Goal: Task Accomplishment & Management: Use online tool/utility

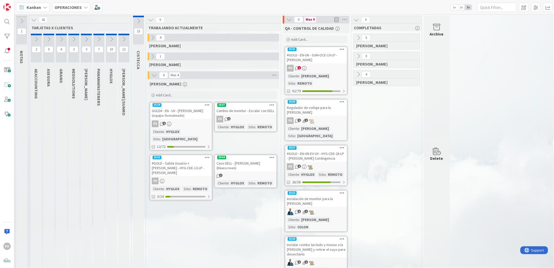
click at [59, 37] on icon at bounding box center [61, 39] width 6 height 6
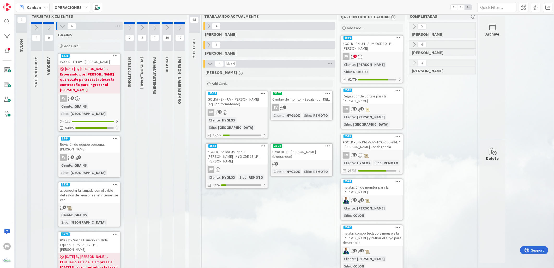
scroll to position [10, 0]
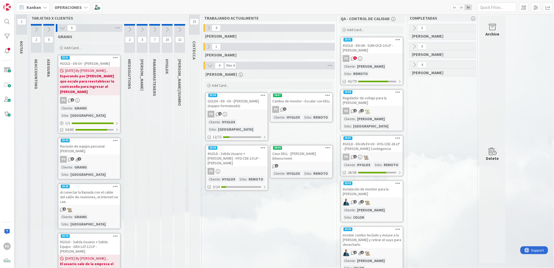
click at [207, 26] on icon at bounding box center [209, 28] width 6 height 6
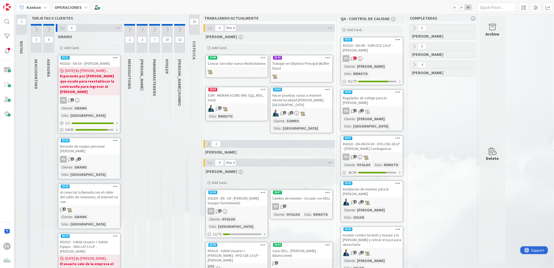
click at [95, 156] on div "FV 3 1" at bounding box center [89, 159] width 62 height 7
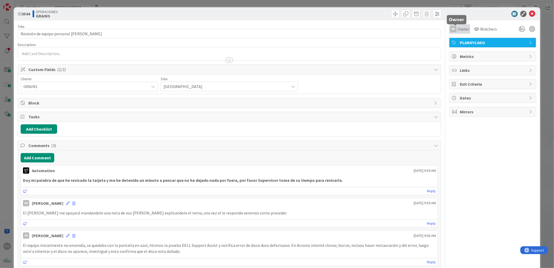
click at [458, 26] on span "Owner" at bounding box center [464, 29] width 12 height 6
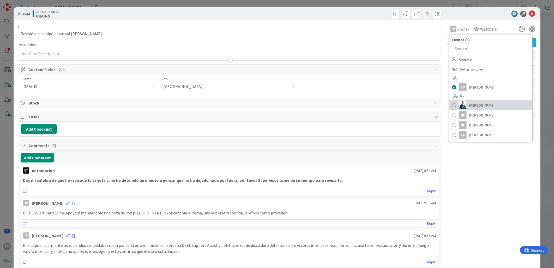
click at [475, 101] on span "[PERSON_NAME]" at bounding box center [481, 105] width 25 height 8
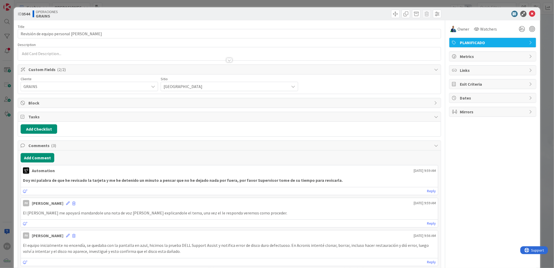
click at [540, 15] on div "ID 3544 OPERACIONES GRAINS Title 37 / 128 Revisión de equipo personal [PERSON_N…" at bounding box center [277, 134] width 554 height 268
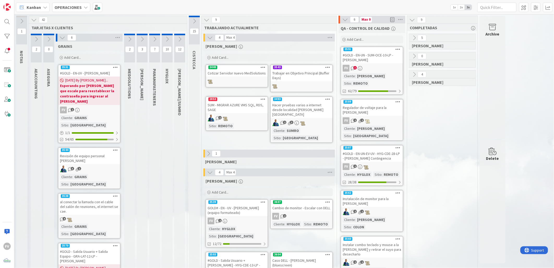
click at [62, 39] on icon at bounding box center [62, 38] width 6 height 6
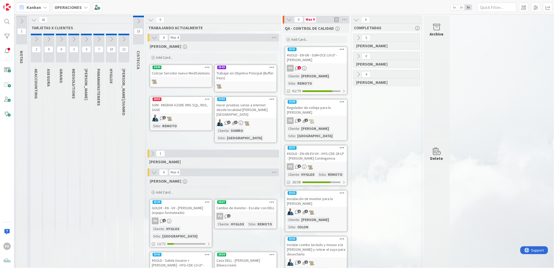
click at [151, 35] on button at bounding box center [154, 37] width 7 height 7
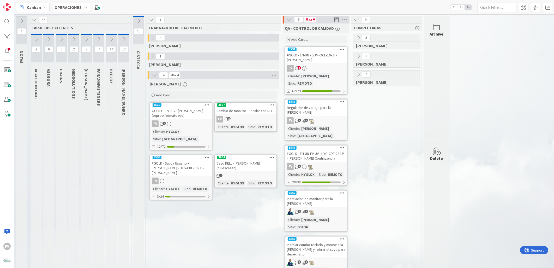
click at [151, 54] on icon at bounding box center [153, 56] width 6 height 6
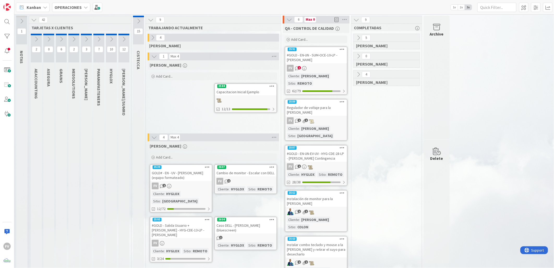
click at [151, 54] on button at bounding box center [154, 56] width 7 height 7
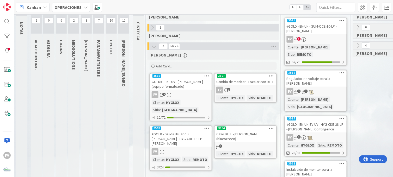
scroll to position [29, 0]
click at [181, 94] on div "FV 2" at bounding box center [181, 94] width 62 height 7
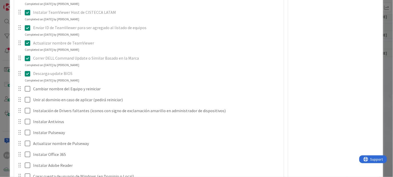
scroll to position [477, 0]
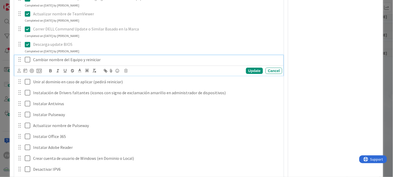
click at [26, 59] on icon at bounding box center [29, 60] width 8 height 6
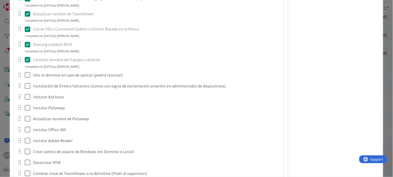
scroll to position [506, 0]
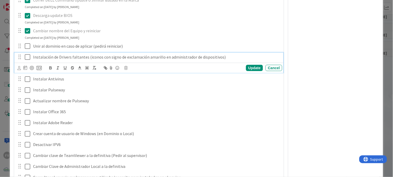
click at [29, 55] on icon at bounding box center [29, 57] width 8 height 6
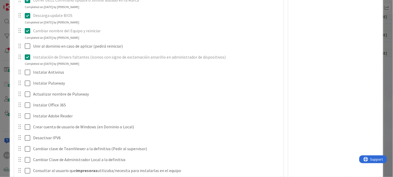
scroll to position [535, 0]
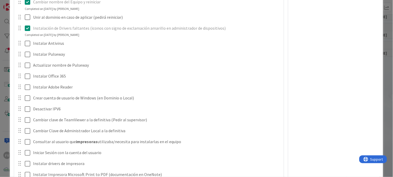
click at [2, 76] on div "**********" at bounding box center [196, 88] width 393 height 177
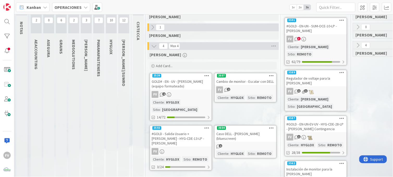
click at [196, 136] on div "#GOLD - Salida Usuario + [PERSON_NAME] - HYG-CDE-13-LP - [PERSON_NAME]" at bounding box center [181, 139] width 62 height 16
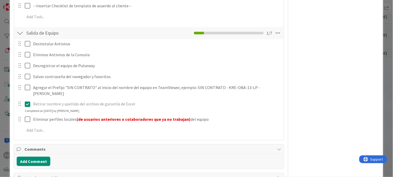
scroll to position [449, 0]
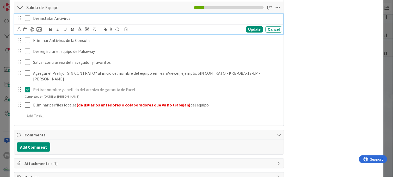
click at [27, 15] on button at bounding box center [28, 18] width 6 height 8
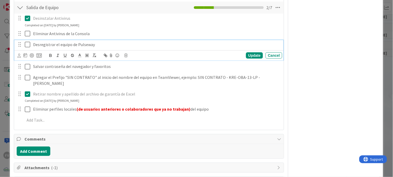
click at [28, 45] on icon at bounding box center [29, 44] width 8 height 6
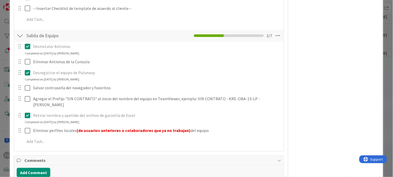
scroll to position [420, 0]
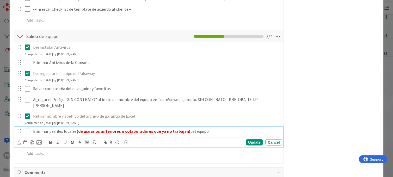
drag, startPoint x: 27, startPoint y: 126, endPoint x: 39, endPoint y: 115, distance: 16.2
click at [27, 129] on icon at bounding box center [29, 132] width 8 height 6
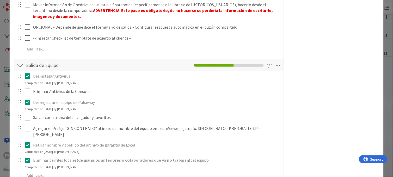
scroll to position [449, 0]
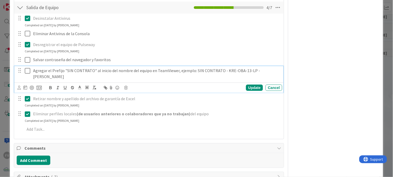
click at [30, 72] on icon at bounding box center [29, 71] width 8 height 6
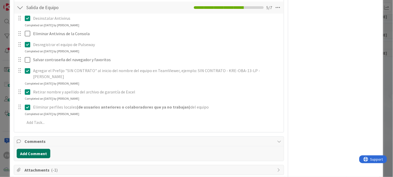
click at [34, 149] on button "Add Comment" at bounding box center [34, 153] width 34 height 9
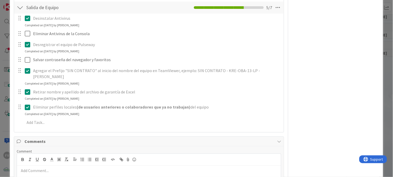
click at [53, 166] on div at bounding box center [149, 176] width 265 height 21
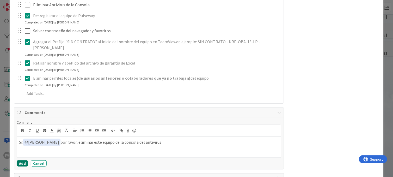
click at [21, 161] on button "Add" at bounding box center [22, 164] width 11 height 6
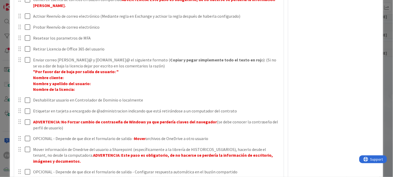
scroll to position [333, 0]
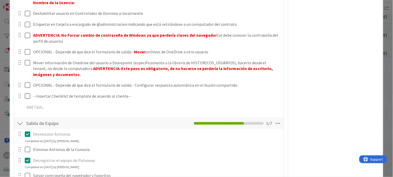
click at [19, 119] on div at bounding box center [20, 123] width 7 height 9
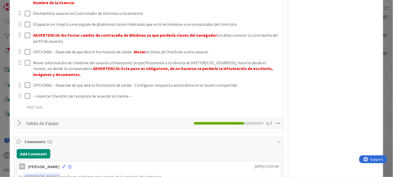
scroll to position [390, 0]
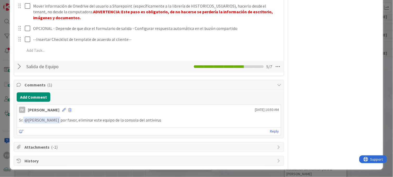
click at [17, 68] on div at bounding box center [20, 66] width 7 height 9
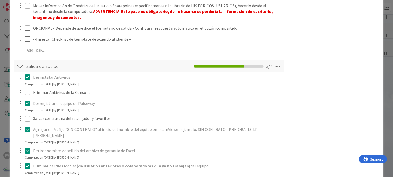
click at [19, 68] on div at bounding box center [20, 66] width 7 height 9
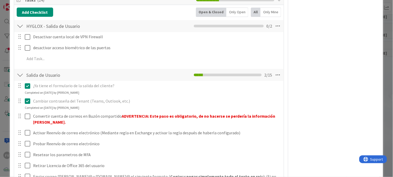
scroll to position [187, 0]
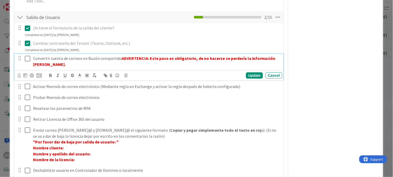
click at [25, 58] on icon at bounding box center [29, 59] width 8 height 6
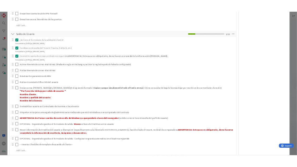
scroll to position [158, 0]
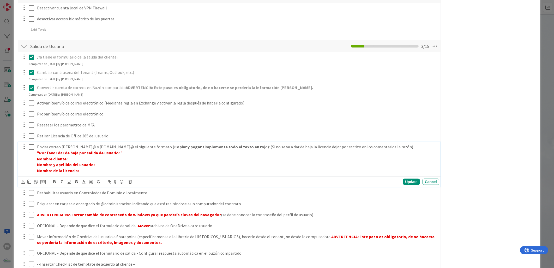
click at [428, 161] on p "Nombre cliente:" at bounding box center [237, 159] width 400 height 6
click at [471, 167] on div "FV Owner Watchers PLANIFICADO Metrics Links Exit Criteria Dates Mirrors" at bounding box center [492, 126] width 87 height 528
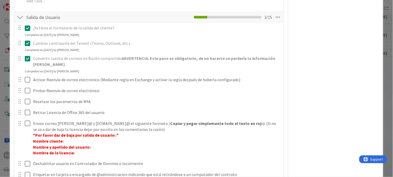
scroll to position [217, 0]
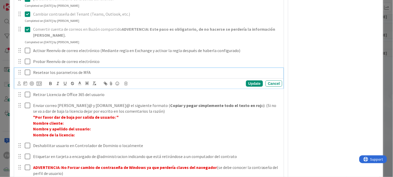
click at [29, 73] on icon at bounding box center [29, 72] width 8 height 6
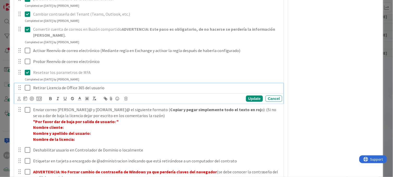
drag, startPoint x: 27, startPoint y: 89, endPoint x: 39, endPoint y: 92, distance: 13.0
click at [27, 89] on icon at bounding box center [29, 88] width 8 height 6
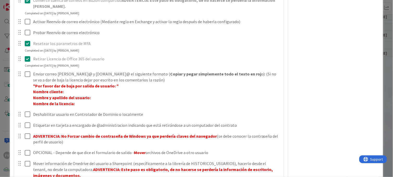
scroll to position [361, 0]
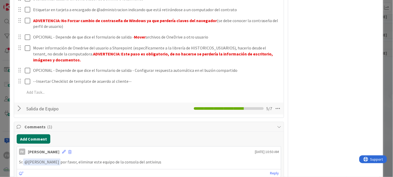
click at [42, 142] on button "Add Comment" at bounding box center [34, 139] width 34 height 9
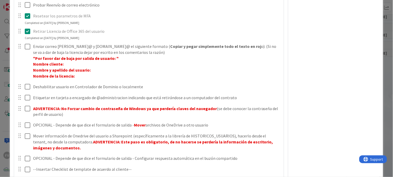
scroll to position [274, 0]
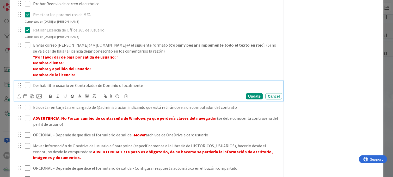
click at [27, 84] on icon at bounding box center [29, 85] width 8 height 6
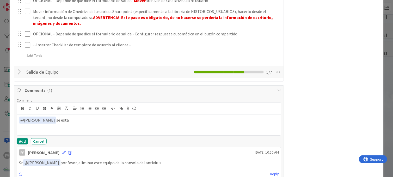
scroll to position [419, 0]
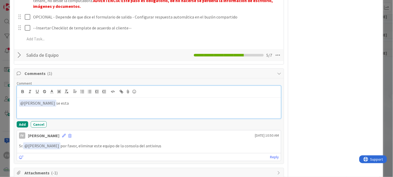
click at [72, 101] on p "﻿ @ [PERSON_NAME] ﻿ se esta" at bounding box center [149, 103] width 260 height 7
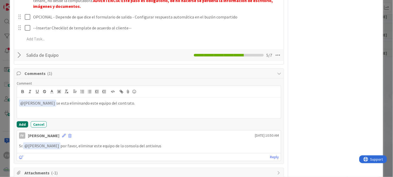
click at [20, 125] on button "Add" at bounding box center [22, 125] width 11 height 6
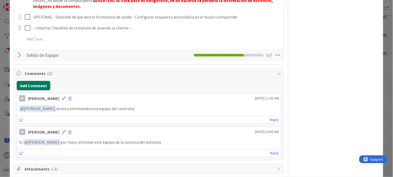
click at [39, 87] on button "Add Comment" at bounding box center [34, 85] width 34 height 9
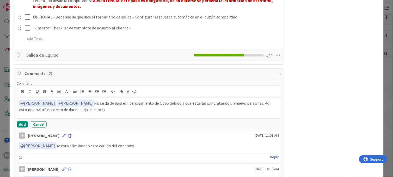
click at [246, 104] on p "﻿ @ [PERSON_NAME] ﻿ ﻿ @ [PERSON_NAME] ﻿ No se da de baja el licenciamiento de O…" at bounding box center [149, 106] width 260 height 13
click at [22, 125] on button "Add" at bounding box center [22, 125] width 11 height 6
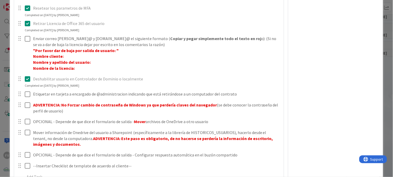
scroll to position [303, 0]
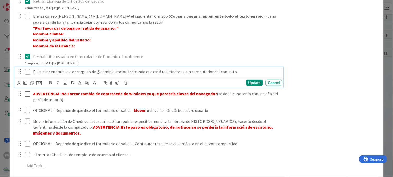
click at [27, 72] on icon at bounding box center [29, 72] width 8 height 6
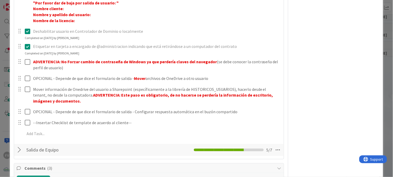
scroll to position [332, 0]
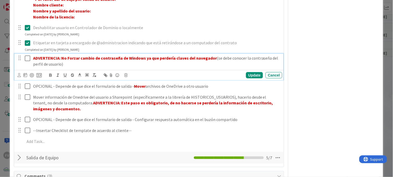
click at [25, 57] on icon at bounding box center [29, 58] width 8 height 6
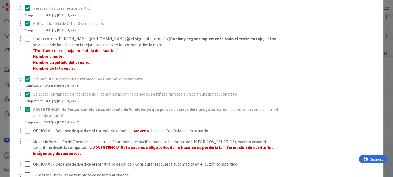
scroll to position [274, 0]
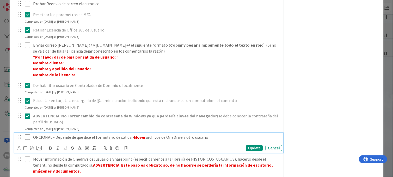
click at [27, 136] on icon at bounding box center [29, 137] width 8 height 6
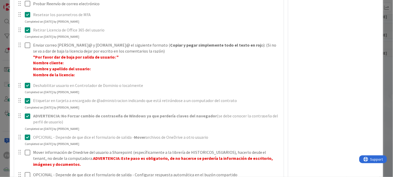
scroll to position [361, 0]
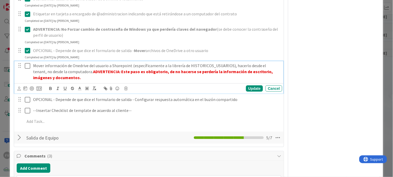
click at [32, 65] on div "Mover información de Onedrive del usuario a Sharepoint (específicamente a la li…" at bounding box center [156, 71] width 251 height 21
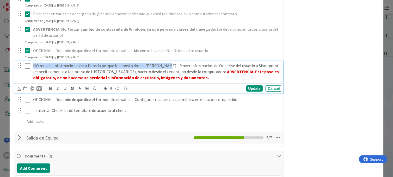
drag, startPoint x: 33, startPoint y: 65, endPoint x: 166, endPoint y: 67, distance: 133.3
click at [166, 67] on p "NO movi la informacion a esta libreria porque los movi a donde [PERSON_NAME] - …" at bounding box center [156, 72] width 247 height 18
click at [52, 89] on icon "button" at bounding box center [50, 88] width 5 height 5
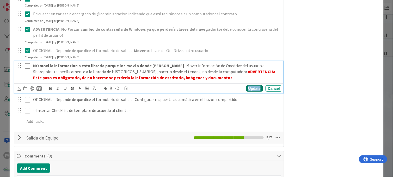
click at [251, 87] on div "Update" at bounding box center [254, 89] width 17 height 6
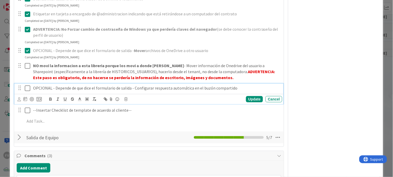
click at [32, 88] on div "OPCIONAL - Depende de que dice el formulario de salida - Configurar respuesta a…" at bounding box center [156, 88] width 251 height 9
drag, startPoint x: 32, startPoint y: 88, endPoint x: 72, endPoint y: 90, distance: 40.0
click at [72, 90] on div "Esto no lo solicitaron - OPCIONAL - Depende de que dice el formulario de salida…" at bounding box center [156, 88] width 251 height 9
click at [50, 100] on icon "button" at bounding box center [51, 99] width 2 height 1
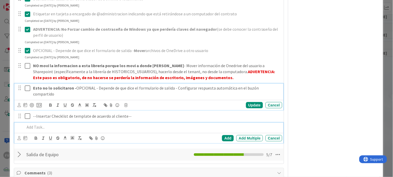
click at [183, 124] on p at bounding box center [153, 127] width 256 height 6
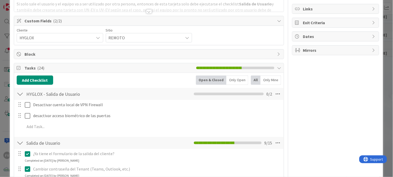
scroll to position [60, 0]
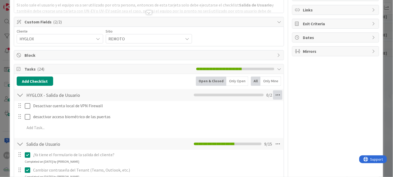
click at [274, 98] on icon at bounding box center [277, 95] width 9 height 9
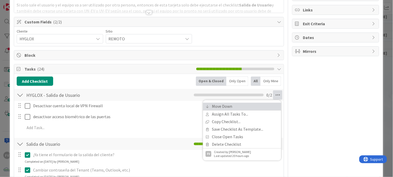
click at [244, 107] on link "Move Down" at bounding box center [242, 107] width 78 height 8
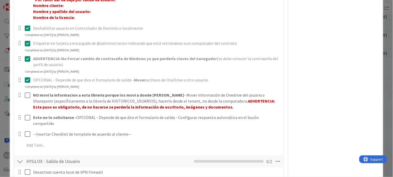
scroll to position [288, 0]
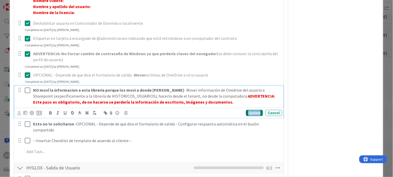
click at [251, 114] on div "Update" at bounding box center [254, 113] width 17 height 6
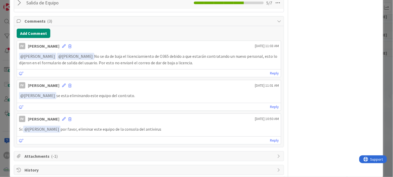
scroll to position [346, 0]
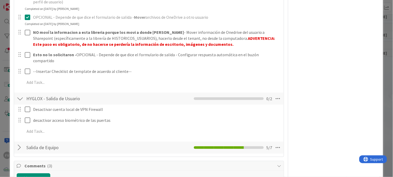
click at [20, 146] on div at bounding box center [20, 147] width 7 height 9
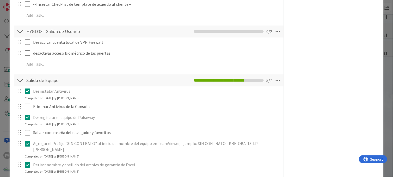
scroll to position [404, 0]
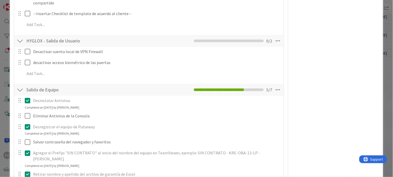
click at [22, 85] on div at bounding box center [20, 89] width 7 height 9
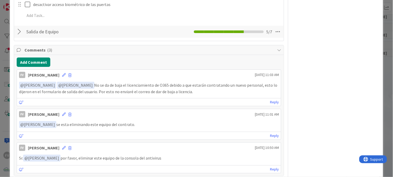
scroll to position [346, 0]
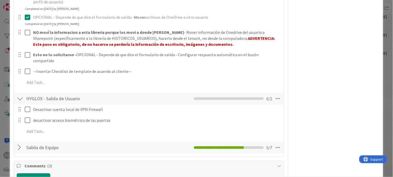
click at [17, 143] on div at bounding box center [20, 147] width 7 height 9
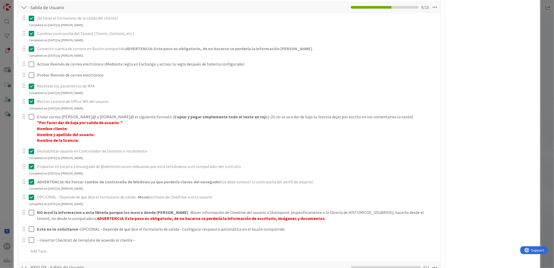
scroll to position [293, 0]
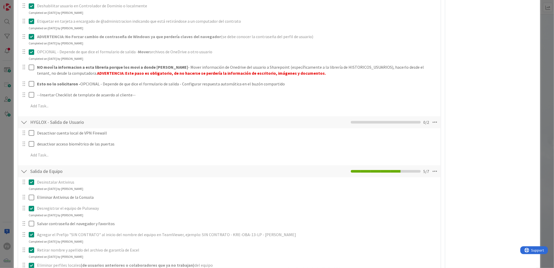
click at [459, 147] on div "FV Owner Watchers PLANIFICADO Metrics Links Exit Criteria Dates Mirrors" at bounding box center [492, 90] width 87 height 726
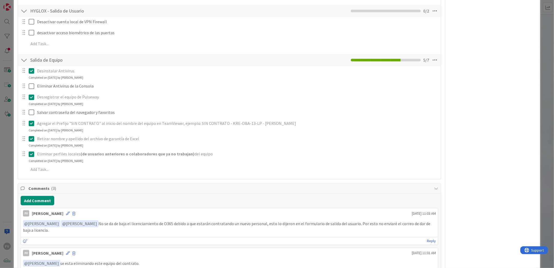
scroll to position [438, 0]
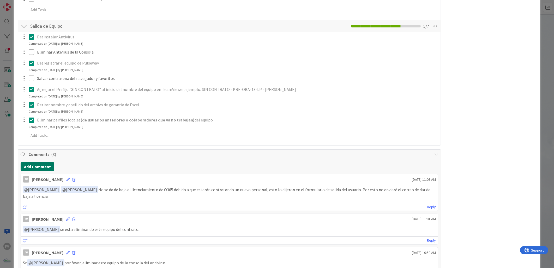
click at [46, 167] on button "Add Comment" at bounding box center [38, 166] width 34 height 9
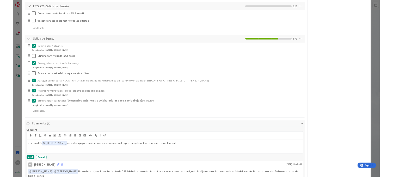
scroll to position [409, 0]
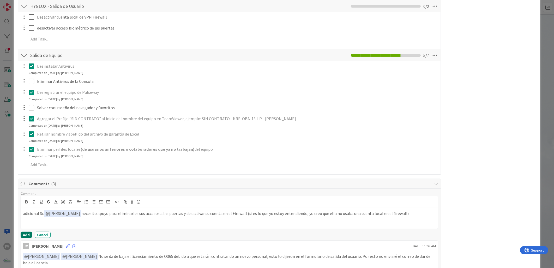
click at [27, 235] on button "Add" at bounding box center [26, 234] width 11 height 6
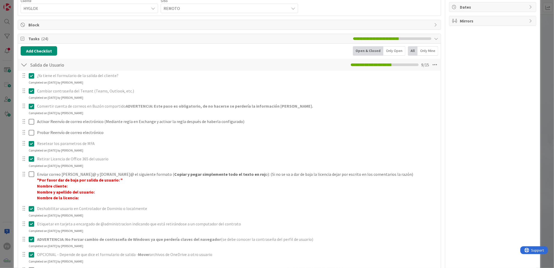
scroll to position [90, 0]
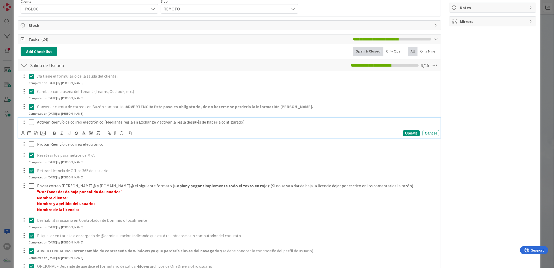
click at [38, 120] on p "Activar Reenvío de correo electrónico (Mediante regla en Exchange y activar la …" at bounding box center [237, 122] width 400 height 6
drag, startPoint x: 35, startPoint y: 123, endPoint x: 114, endPoint y: 127, distance: 78.9
click at [114, 127] on div "Le di acceso al buzón compartido a [PERSON_NAME] - Activar Reenvío de correo el…" at bounding box center [229, 127] width 422 height 21
click at [53, 133] on icon "button" at bounding box center [54, 133] width 2 height 1
copy strong "Le di acceso al buzón compartido a [PERSON_NAME] -"
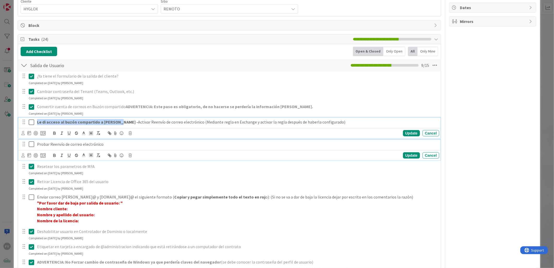
click at [34, 144] on icon at bounding box center [33, 144] width 8 height 6
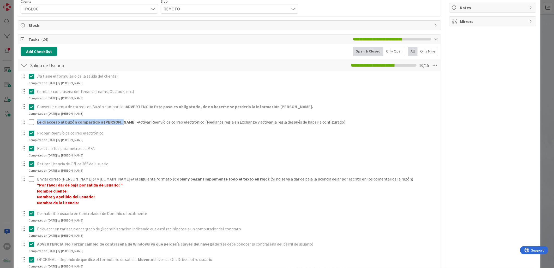
click at [32, 134] on icon at bounding box center [33, 133] width 8 height 6
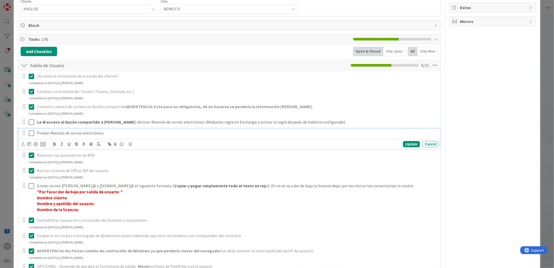
click at [36, 135] on div "Probar Reenvío de correo electrónico" at bounding box center [237, 132] width 404 height 9
paste div
click at [410, 142] on div "Update" at bounding box center [411, 144] width 17 height 6
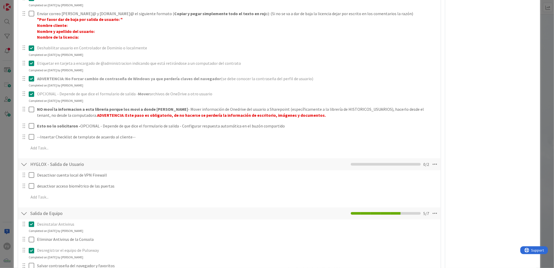
scroll to position [264, 0]
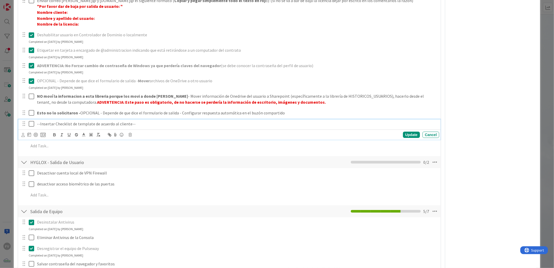
click at [32, 123] on icon at bounding box center [33, 124] width 8 height 6
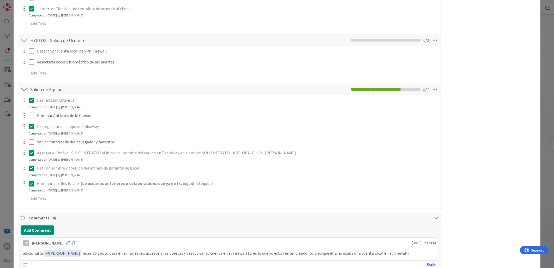
scroll to position [380, 0]
click at [8, 101] on div "ID 3593 OPERACIONES [PERSON_NAME] Title 75 / 128 #GOLD - Salida Usuario + Salid…" at bounding box center [277, 134] width 554 height 268
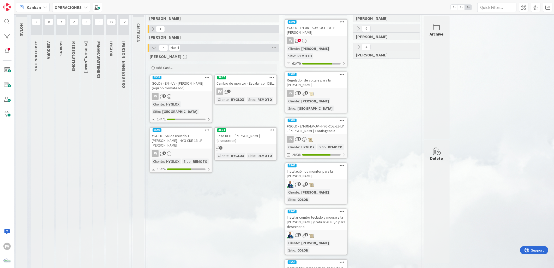
click at [250, 132] on div "Caso DELL - [PERSON_NAME] (bluescreen)" at bounding box center [246, 137] width 62 height 11
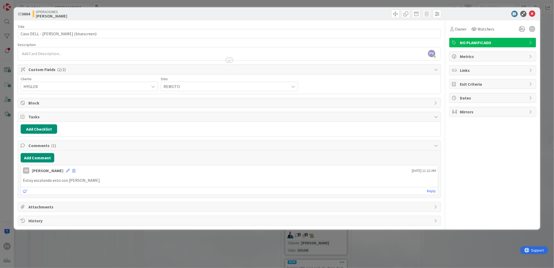
click at [193, 257] on div "ID 3604 OPERACIONES [PERSON_NAME] Title 40 / 128 Caso DELL - [PERSON_NAME] (blu…" at bounding box center [277, 134] width 554 height 268
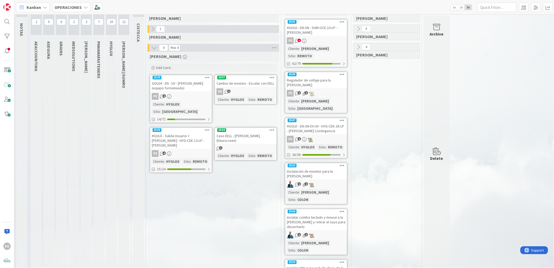
click at [245, 88] on div "FV 2" at bounding box center [246, 91] width 62 height 7
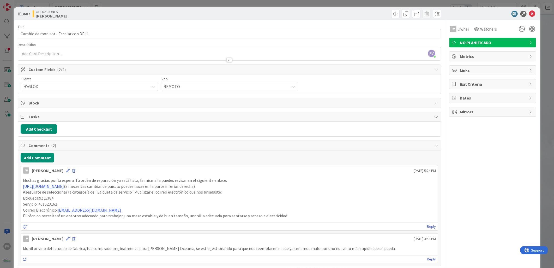
click at [70, 116] on span "Tasks" at bounding box center [229, 116] width 403 height 6
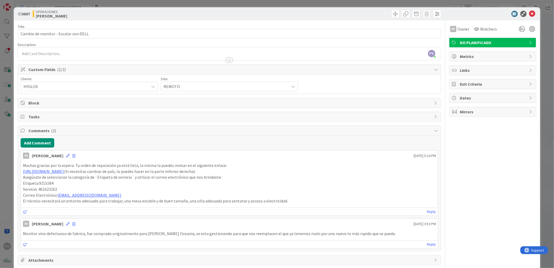
click at [50, 103] on span "Block" at bounding box center [229, 103] width 403 height 6
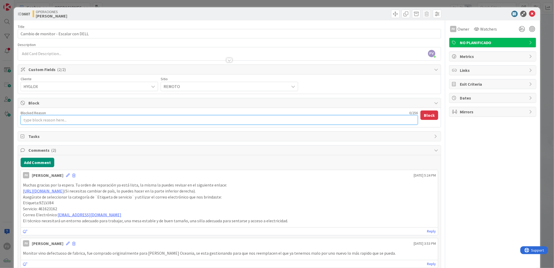
click at [55, 118] on textarea "Blocked Reason" at bounding box center [219, 119] width 397 height 9
paste textarea "Una o más piezas están demoradas. Esperamos que estén disponibles en [DATE]. Un…"
type textarea "x"
type textarea "Una o más piezas están demoradas. Esperamos que estén disponibles en [DATE]. Un…"
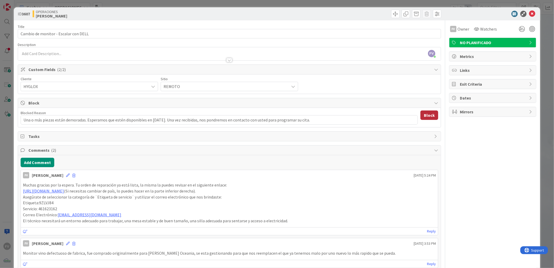
click at [429, 116] on button "Block" at bounding box center [430, 114] width 18 height 9
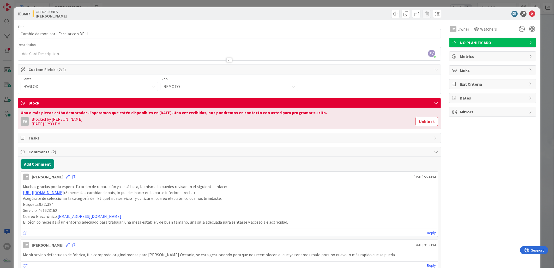
drag, startPoint x: 544, startPoint y: 66, endPoint x: 539, endPoint y: 68, distance: 4.9
click at [544, 66] on div "ID 3607 OPERACIONES [PERSON_NAME] Title 36 / 128 Cambio de monitor - Escalar co…" at bounding box center [277, 134] width 554 height 268
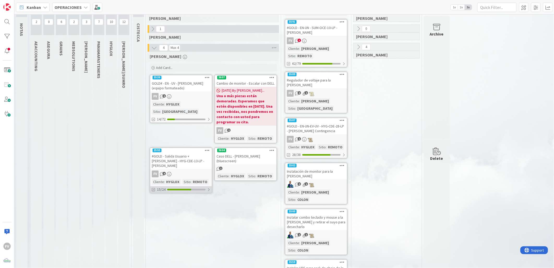
click at [186, 186] on div "15/24" at bounding box center [181, 189] width 62 height 7
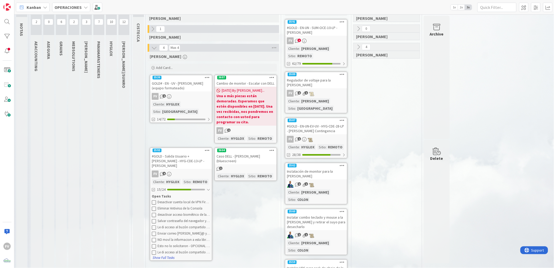
click at [162, 255] on button "Show Full Tasks" at bounding box center [163, 258] width 22 height 6
drag, startPoint x: 239, startPoint y: 203, endPoint x: 208, endPoint y: 145, distance: 65.7
click at [238, 203] on div "[PERSON_NAME] Add Card... 3607 Cambio de monitor - Escalar con DELL [DATE] By […" at bounding box center [213, 221] width 131 height 338
click at [160, 109] on div "Sitio" at bounding box center [156, 112] width 8 height 6
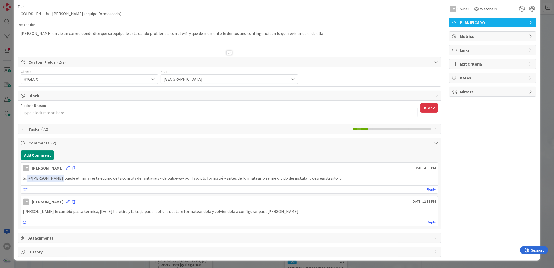
click at [65, 129] on span "Tasks ( 72 )" at bounding box center [189, 129] width 322 height 6
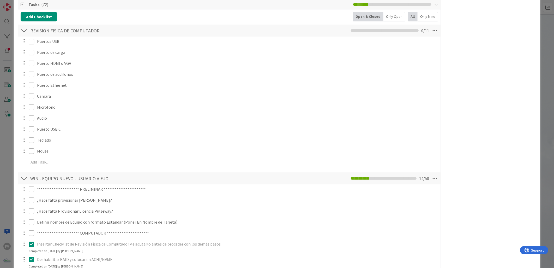
scroll to position [202, 0]
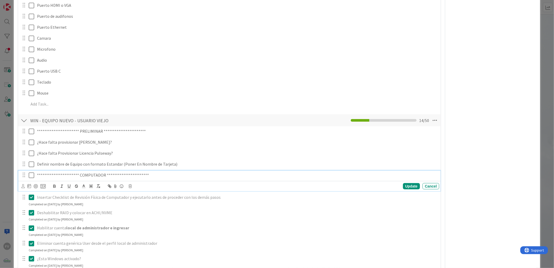
click at [30, 177] on icon at bounding box center [33, 175] width 8 height 6
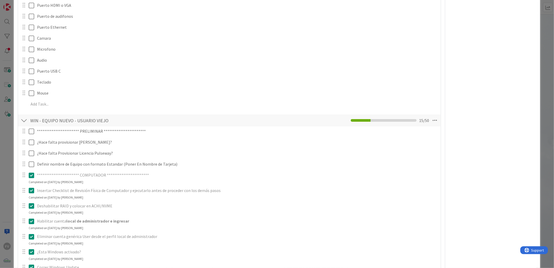
type textarea "x"
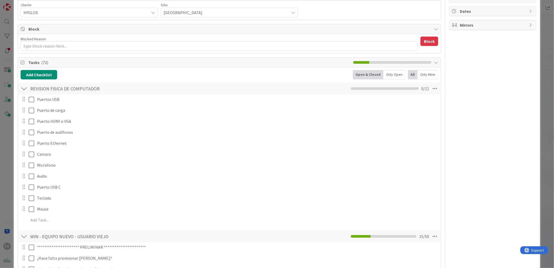
scroll to position [0, 0]
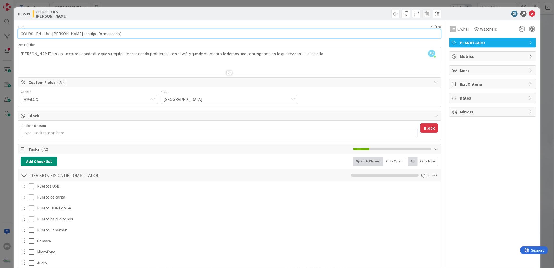
click at [51, 33] on input "GOLD# - EN - UV - [PERSON_NAME] (equipo formateado)" at bounding box center [229, 33] width 423 height 9
type input "GOLD# - EN - UV - HYGKathia Reina (equipo formateado)"
type textarea "x"
type input "GOLD# - EN - UV - HYG-[PERSON_NAME] (equipo formateado)"
type textarea "x"
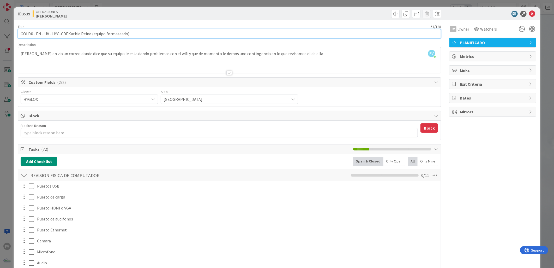
type input "GOLD# - EN - UV - HYG-CDE-[PERSON_NAME] (equipo formateado)"
type textarea "x"
type input "GOLD# - EN - UV - HYG-CDE-0Kathia Reina (equipo formateado)"
type textarea "x"
type input "GOLD# - EN - UV - HYG-CDE-03-[PERSON_NAME] (equipo formateado)"
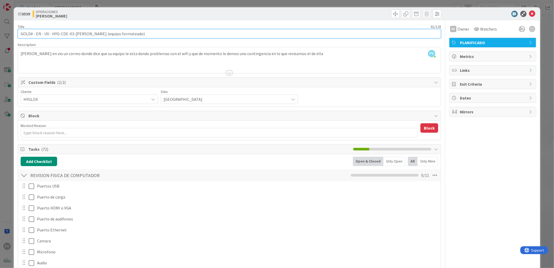
type textarea "x"
type input "GOLD# - EN - UV - HYG-CDE-0Kathia Reina (equipo formateado)"
type textarea "x"
type input "GOLD# - EN - UV - HYG-CDE-04-[PERSON_NAME] (equipo formateado)"
type textarea "x"
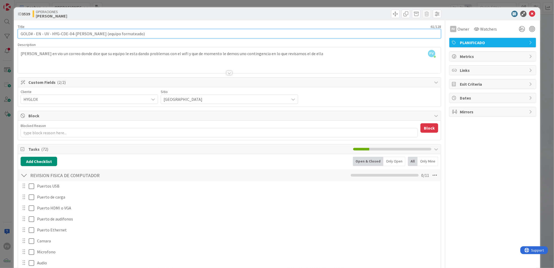
type input "GOLD# - EN - UV - HYG-CDE-04Kathia Reina (equipo formateado)"
type textarea "x"
type input "GOLD# - EN - UV - HYG-CDE-04-[PERSON_NAME] (equipo formateado)"
type textarea "x"
type input "GOLD# - EN - UV - HYG-CDE-04-LP [PERSON_NAME] (equipo formateado)"
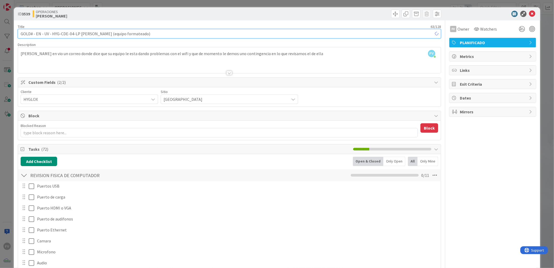
type textarea "x"
type input "GOLD# - EN - UV - HYG-CDE-04-LP - [PERSON_NAME] (equipo formateado)"
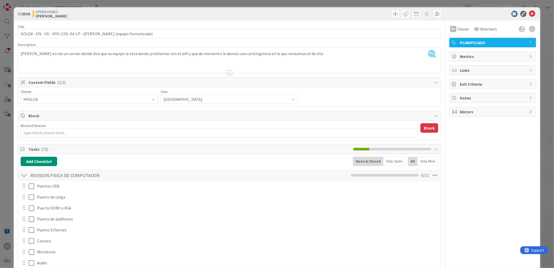
click at [207, 5] on div "ID 3539 OPERACIONES [PERSON_NAME] Title 66 / 128 GOLD# - EN - UV - HYG-CDE-04-L…" at bounding box center [277, 134] width 554 height 268
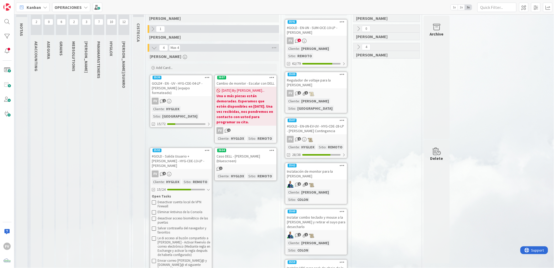
click at [193, 92] on link "3539 GOLD# - EN - UV - HYG-CDE-04-LP - [PERSON_NAME] (equipo formateado) FV 2 C…" at bounding box center [181, 101] width 63 height 53
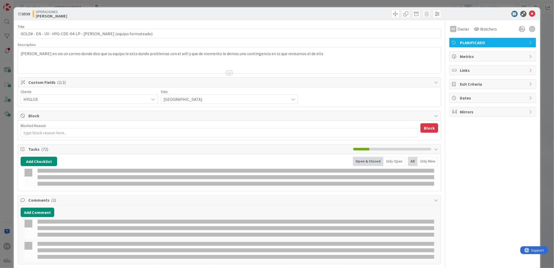
type textarea "x"
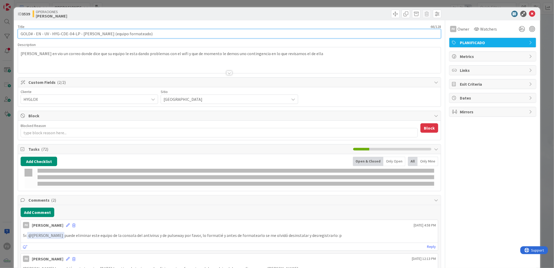
click at [32, 34] on input "GOLD# - EN - UV - HYG-CDE-04-LP - [PERSON_NAME] (equipo formateado)" at bounding box center [229, 33] width 423 height 9
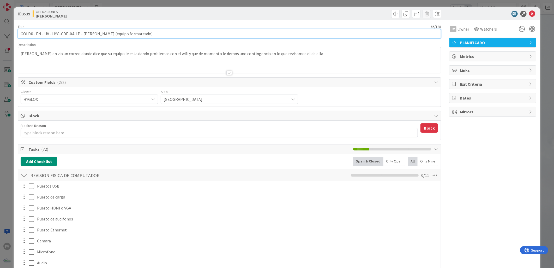
type input "GOLD - EN - UV - HYG-CDE-04-LP - [PERSON_NAME] (equipo formateado)"
click at [21, 33] on input "GOLD - EN - UV - HYG-CDE-04-LP - [PERSON_NAME] (equipo formateado)" at bounding box center [229, 33] width 423 height 9
type textarea "x"
type input "#GOLD - EN - UV - HYG-CDE-04-LP - [PERSON_NAME] (equipo formateado)"
type textarea "x"
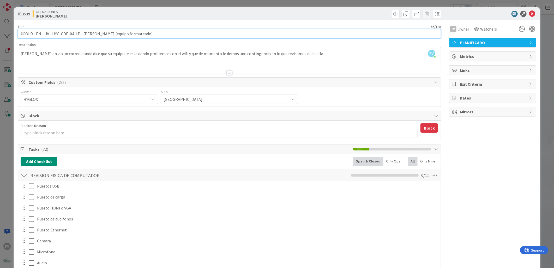
type input "#GOLD - EN - UV - HYG-CDE-04-LP - [PERSON_NAME] (equipo formateado)"
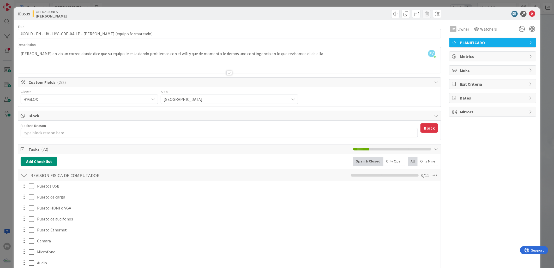
click at [544, 14] on div "ID 3539 OPERACIONES [PERSON_NAME] Title 66 / 128 #GOLD - EN - UV - HYG-CDE-04-L…" at bounding box center [277, 134] width 554 height 268
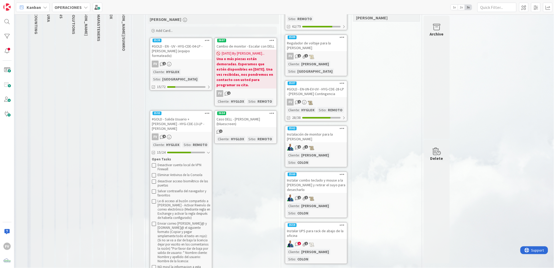
scroll to position [149, 0]
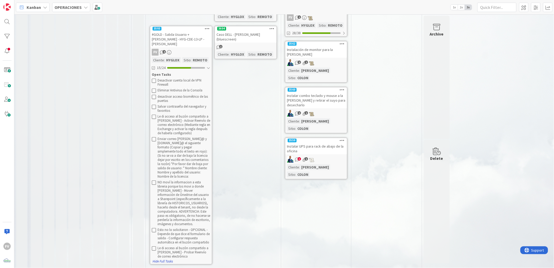
click at [169, 258] on button "Hide Full Tasks" at bounding box center [162, 261] width 21 height 6
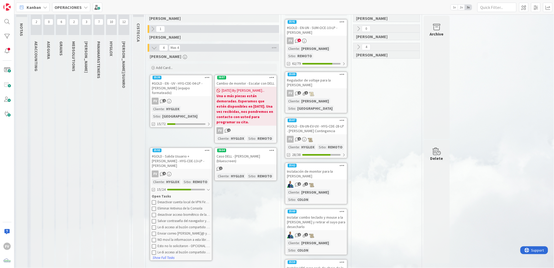
scroll to position [0, 0]
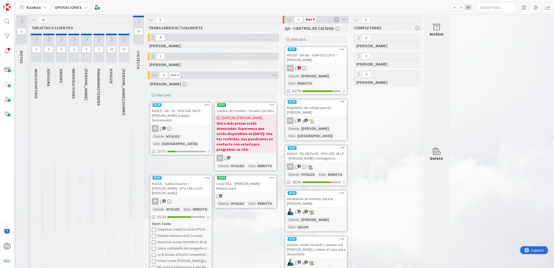
drag, startPoint x: 484, startPoint y: 137, endPoint x: 427, endPoint y: 178, distance: 70.0
click at [427, 178] on div "Delete" at bounding box center [437, 201] width 26 height 123
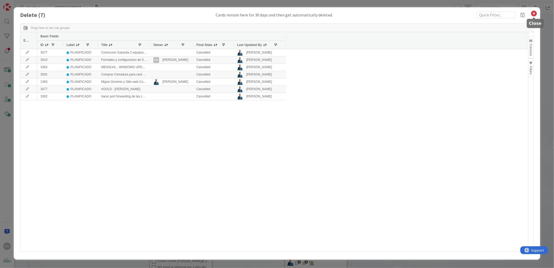
click at [535, 12] on icon at bounding box center [534, 13] width 7 height 7
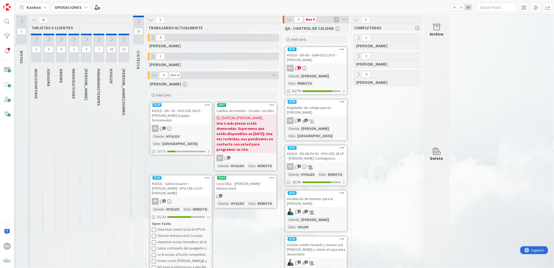
click at [320, 59] on div "#GOLD - EN-UN - SUM-OCE-10-LP - [PERSON_NAME]" at bounding box center [316, 57] width 62 height 11
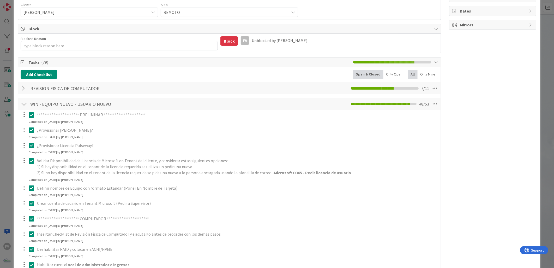
click at [24, 105] on div at bounding box center [24, 103] width 7 height 9
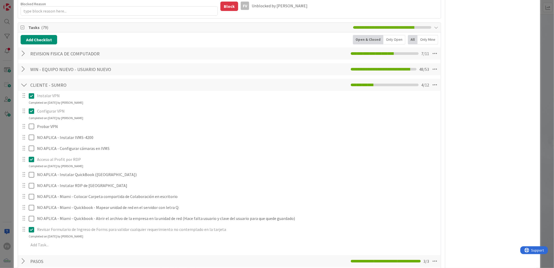
scroll to position [116, 0]
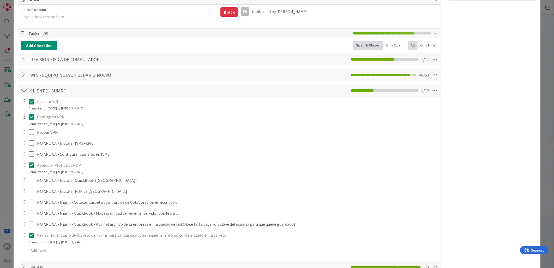
click at [25, 89] on div at bounding box center [24, 90] width 7 height 9
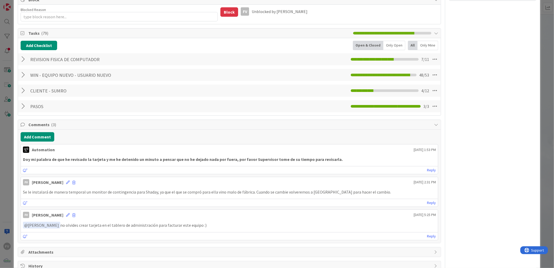
click at [24, 109] on div at bounding box center [24, 105] width 7 height 9
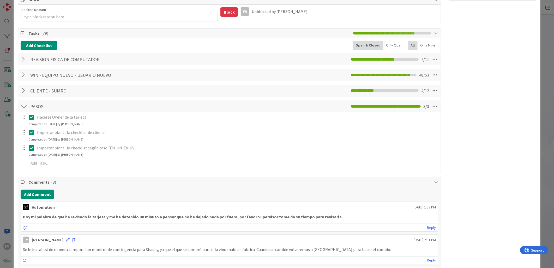
click at [24, 109] on div at bounding box center [24, 105] width 7 height 9
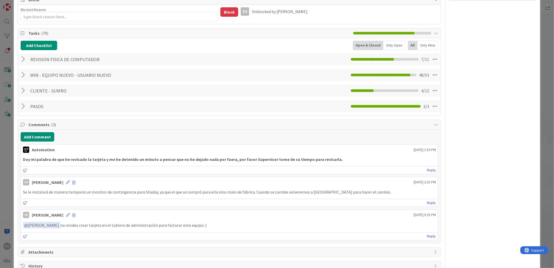
click at [14, 105] on div "ID 3591 OPERACIONES QA - CONTROL DE CALIDAD Title 43 / 128 #GOLD - EN-UN - SUM-…" at bounding box center [277, 82] width 526 height 383
click at [3, 107] on div "ID 3591 OPERACIONES QA - CONTROL DE CALIDAD Title 43 / 128 #GOLD - EN-UN - SUM-…" at bounding box center [277, 134] width 554 height 268
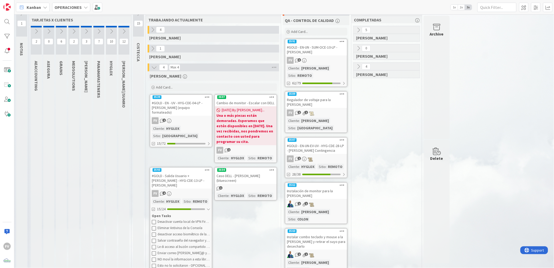
scroll to position [27, 0]
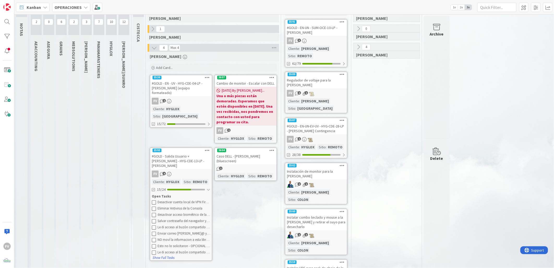
click at [165, 255] on button "Show Full Tasks" at bounding box center [163, 258] width 22 height 6
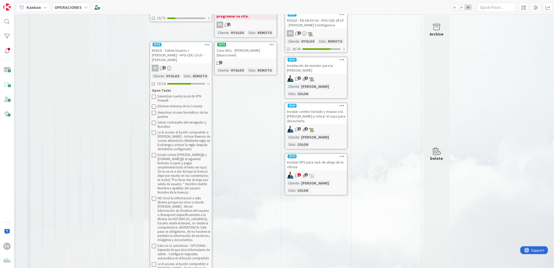
scroll to position [149, 0]
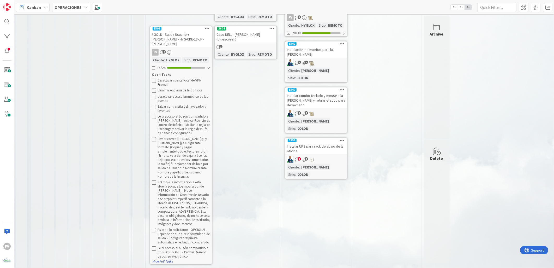
click at [169, 258] on button "Hide Full Tasks" at bounding box center [162, 261] width 21 height 6
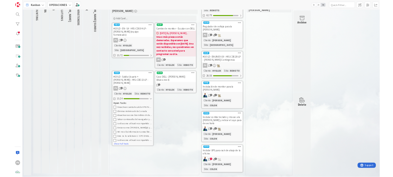
scroll to position [27, 0]
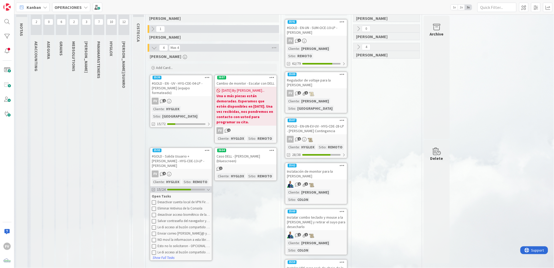
click at [204, 186] on div "15/24" at bounding box center [181, 189] width 62 height 7
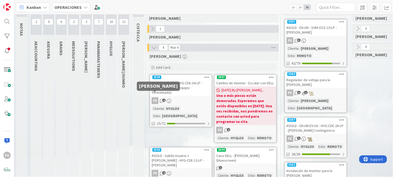
click at [182, 85] on div "#GOLD - EN - UV - HYG-CDE-04-LP - [PERSON_NAME] (equipo formateado)" at bounding box center [181, 88] width 62 height 16
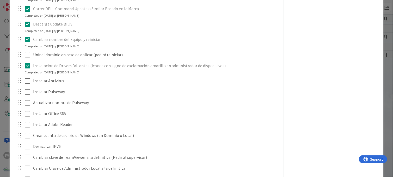
scroll to position [551, 0]
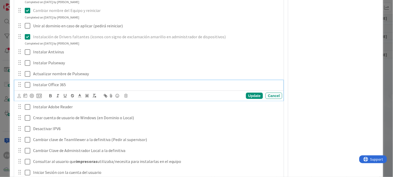
click at [27, 87] on icon at bounding box center [29, 85] width 8 height 6
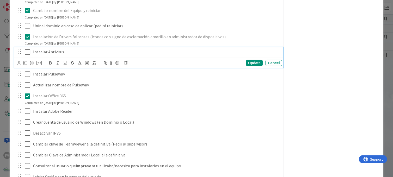
click at [27, 53] on icon at bounding box center [29, 52] width 8 height 6
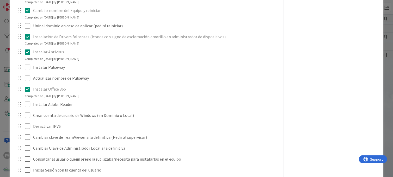
type textarea "x"
